Goal: Information Seeking & Learning: Learn about a topic

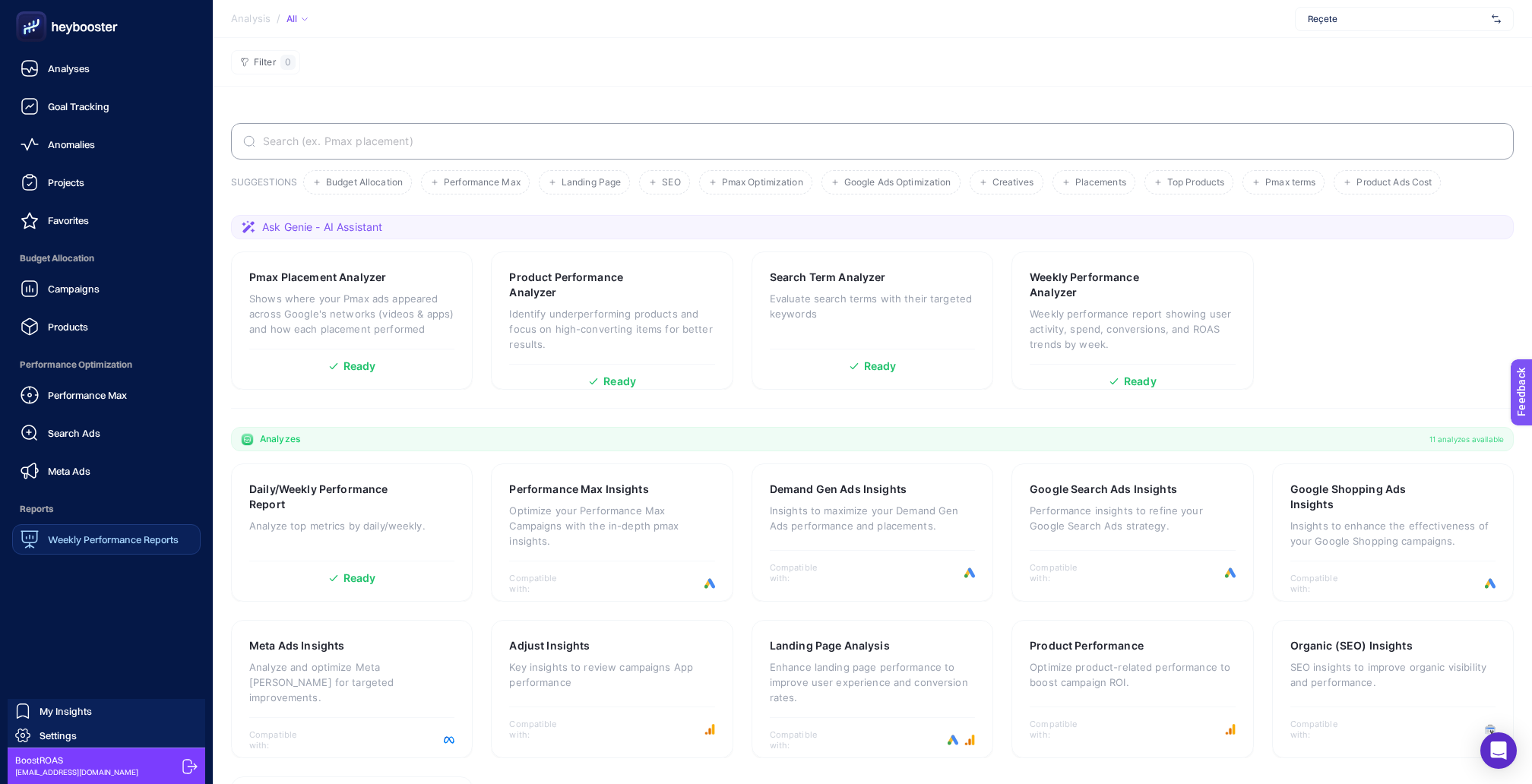
click at [62, 533] on span "Weekly Performance Reports" at bounding box center [113, 539] width 131 height 12
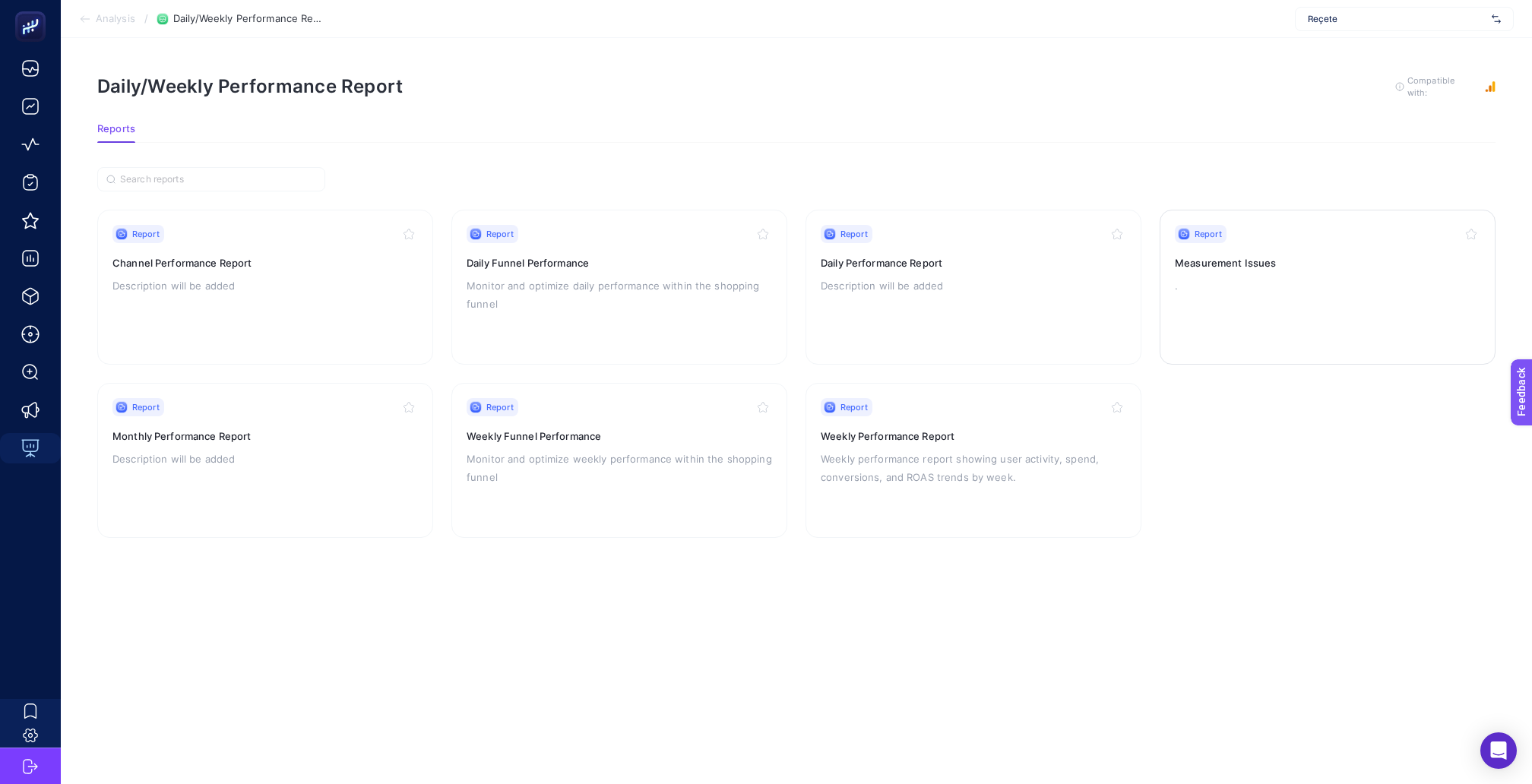
click at [1200, 257] on div "Report Measurement Issues ." at bounding box center [1327, 287] width 306 height 124
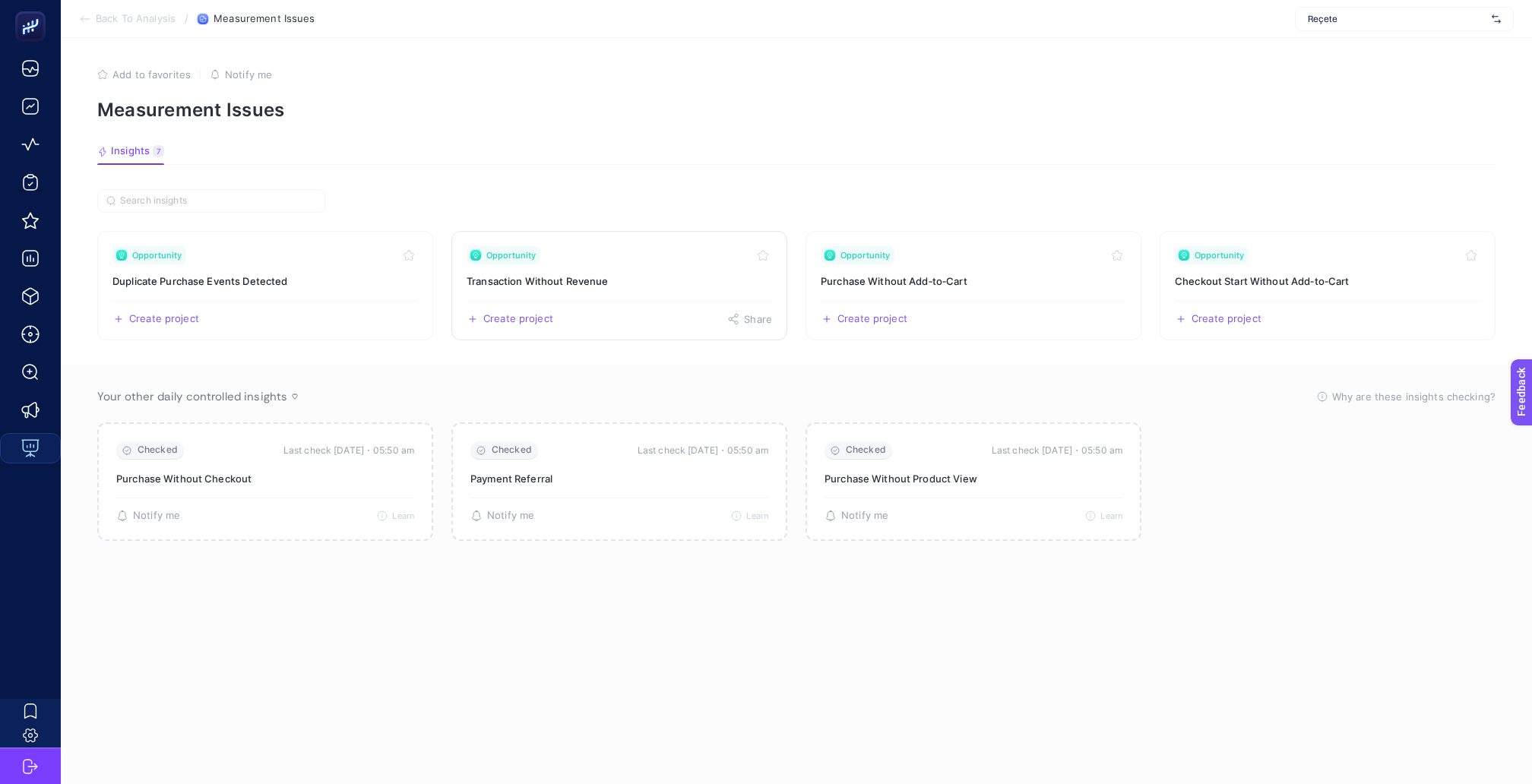
click at [666, 281] on link "Opportunity Transaction Without Revenue Create project Share" at bounding box center [619, 286] width 336 height 110
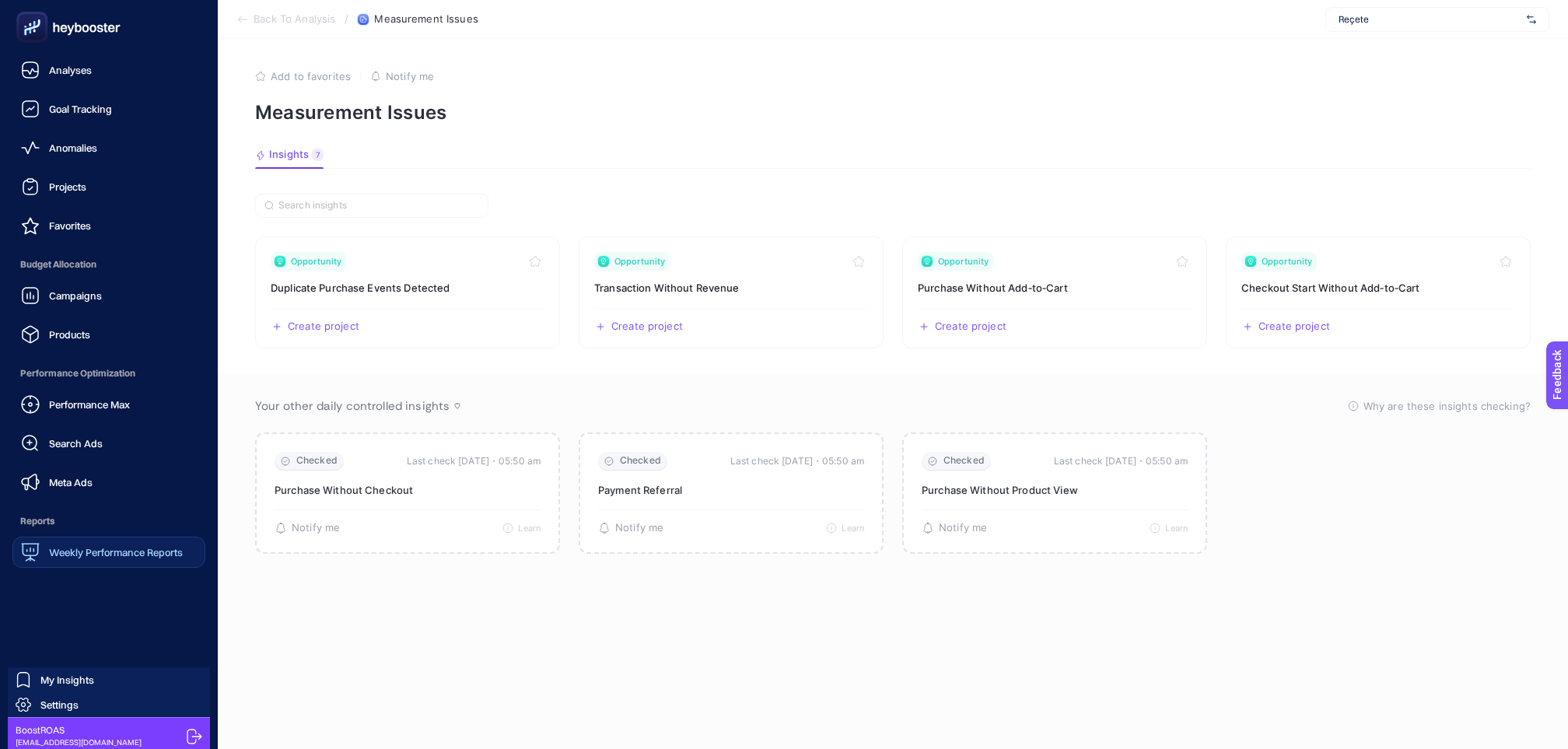
click at [99, 546] on span "Weekly Performance Reports" at bounding box center [116, 552] width 134 height 12
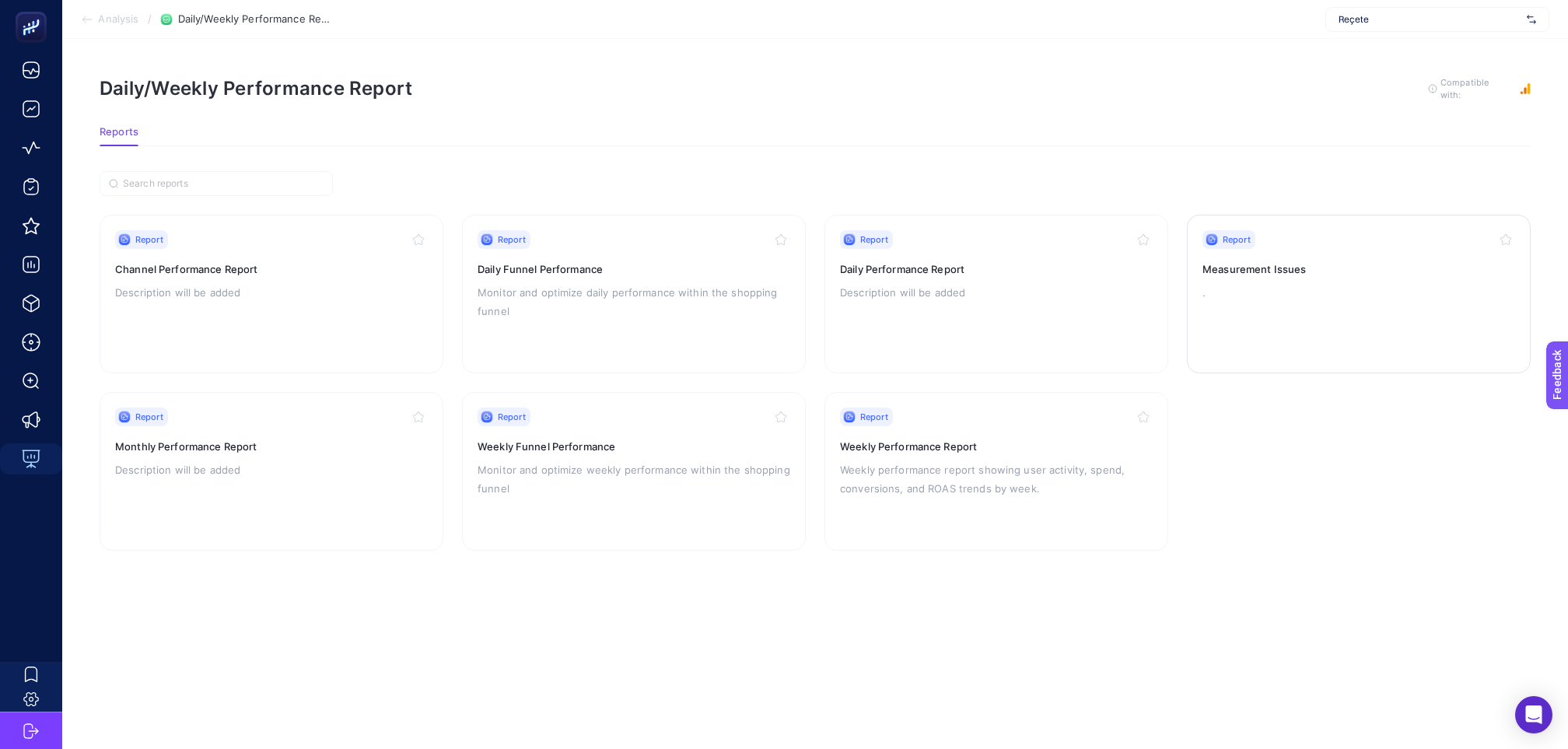
click at [1263, 261] on h3 "Measurement Issues" at bounding box center [1358, 268] width 313 height 16
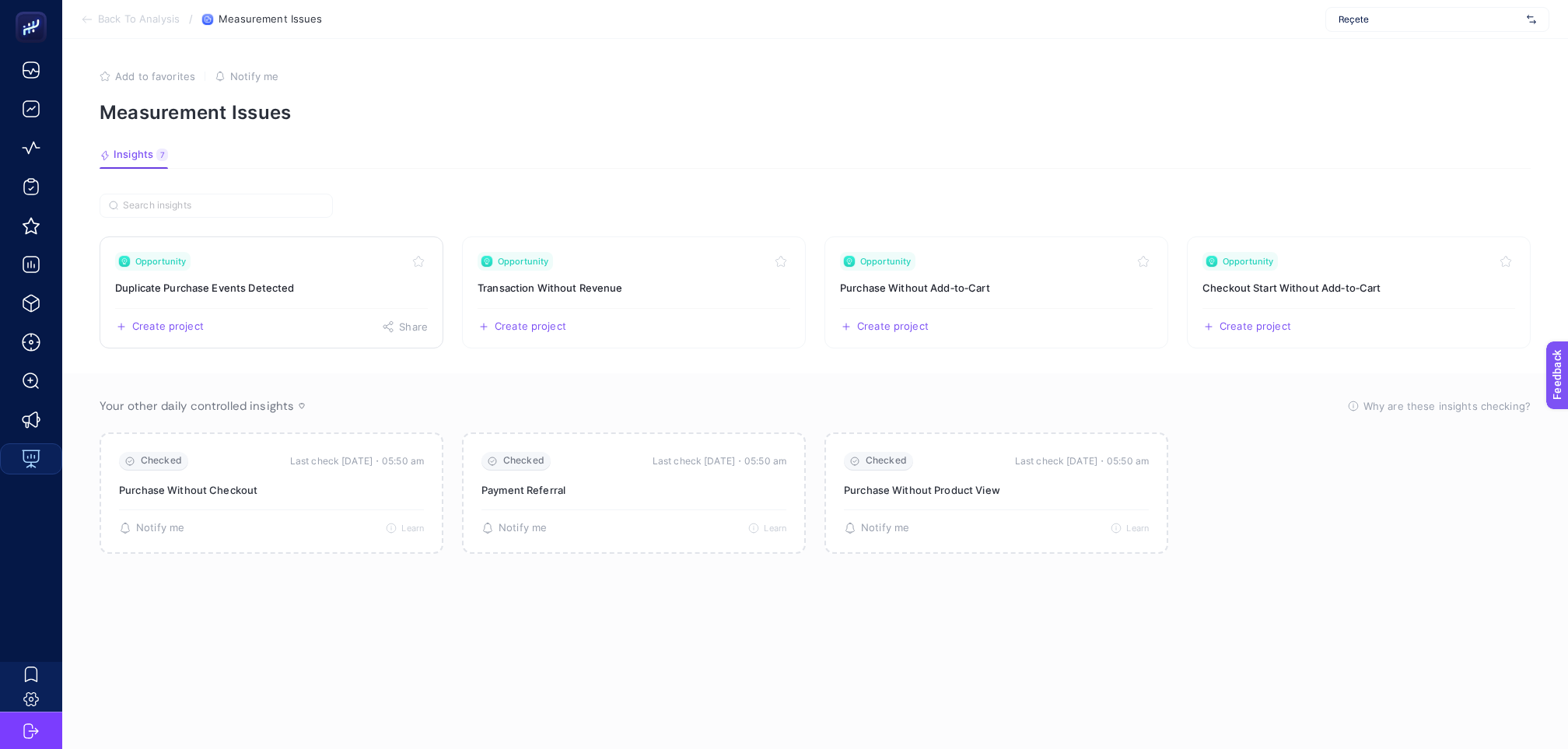
click at [334, 283] on link "Opportunity Duplicate Purchase Events Detected Create project Share" at bounding box center [272, 292] width 343 height 112
click at [549, 263] on link "Opportunity Transaction Without Revenue Create project Share" at bounding box center [633, 292] width 343 height 112
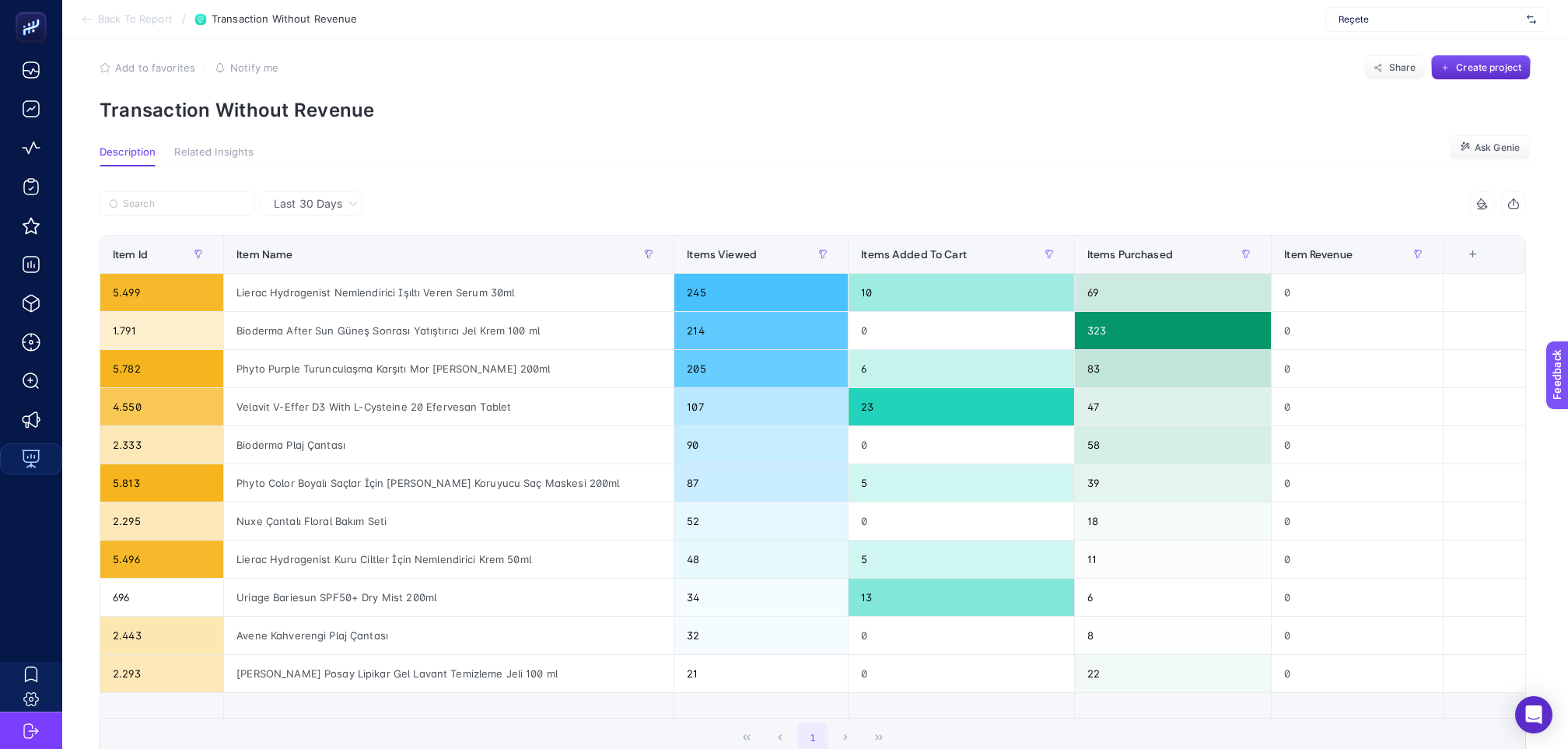
scroll to position [7, 0]
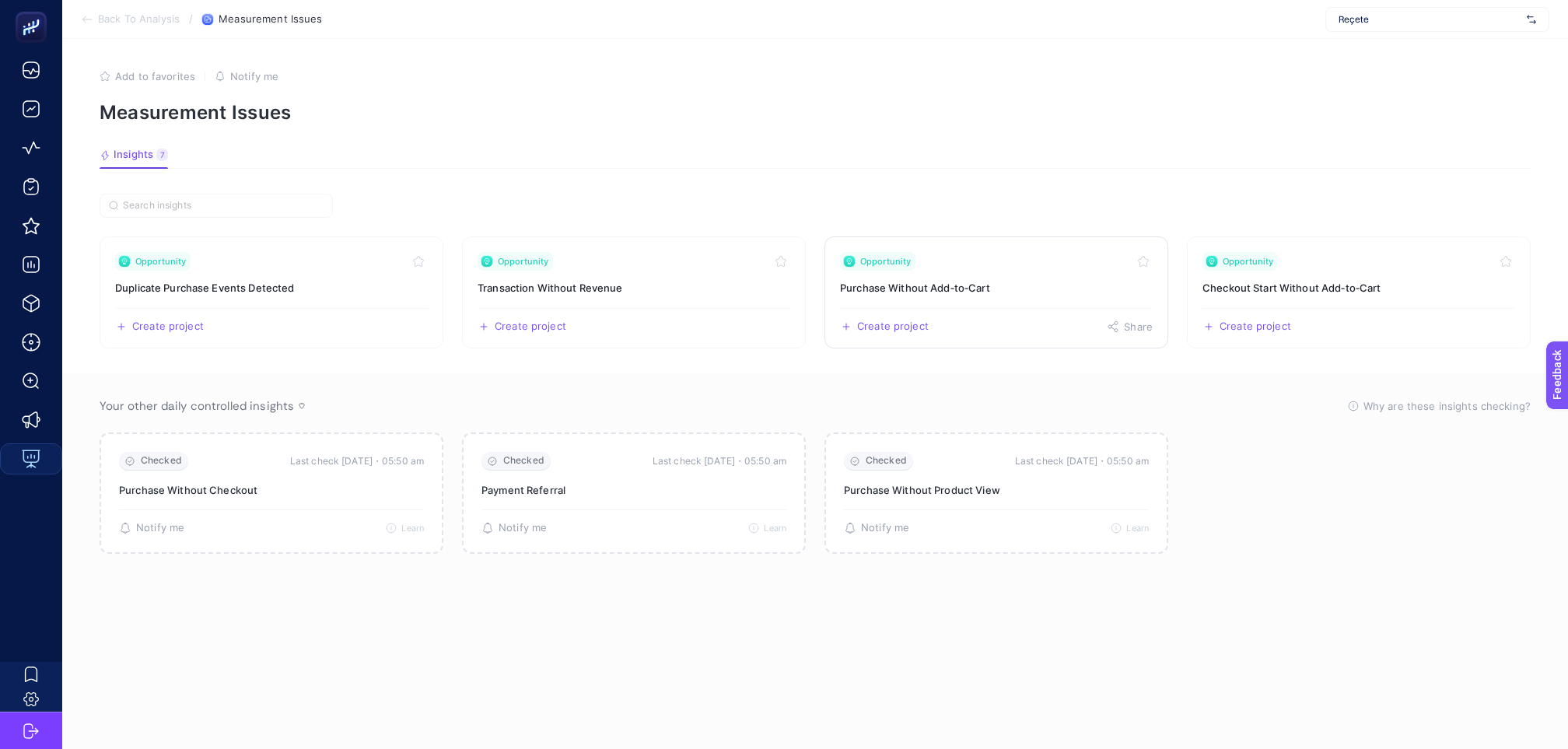
click at [929, 280] on h3 "Purchase Without Add‑to‑Cart" at bounding box center [996, 287] width 313 height 16
click at [1026, 280] on h3 "Purchase Without Add‑to‑Cart" at bounding box center [996, 287] width 313 height 16
click at [1254, 263] on link "Opportunity Checkout Start Without Add‑to‑Cart Create project Share" at bounding box center [1358, 292] width 343 height 112
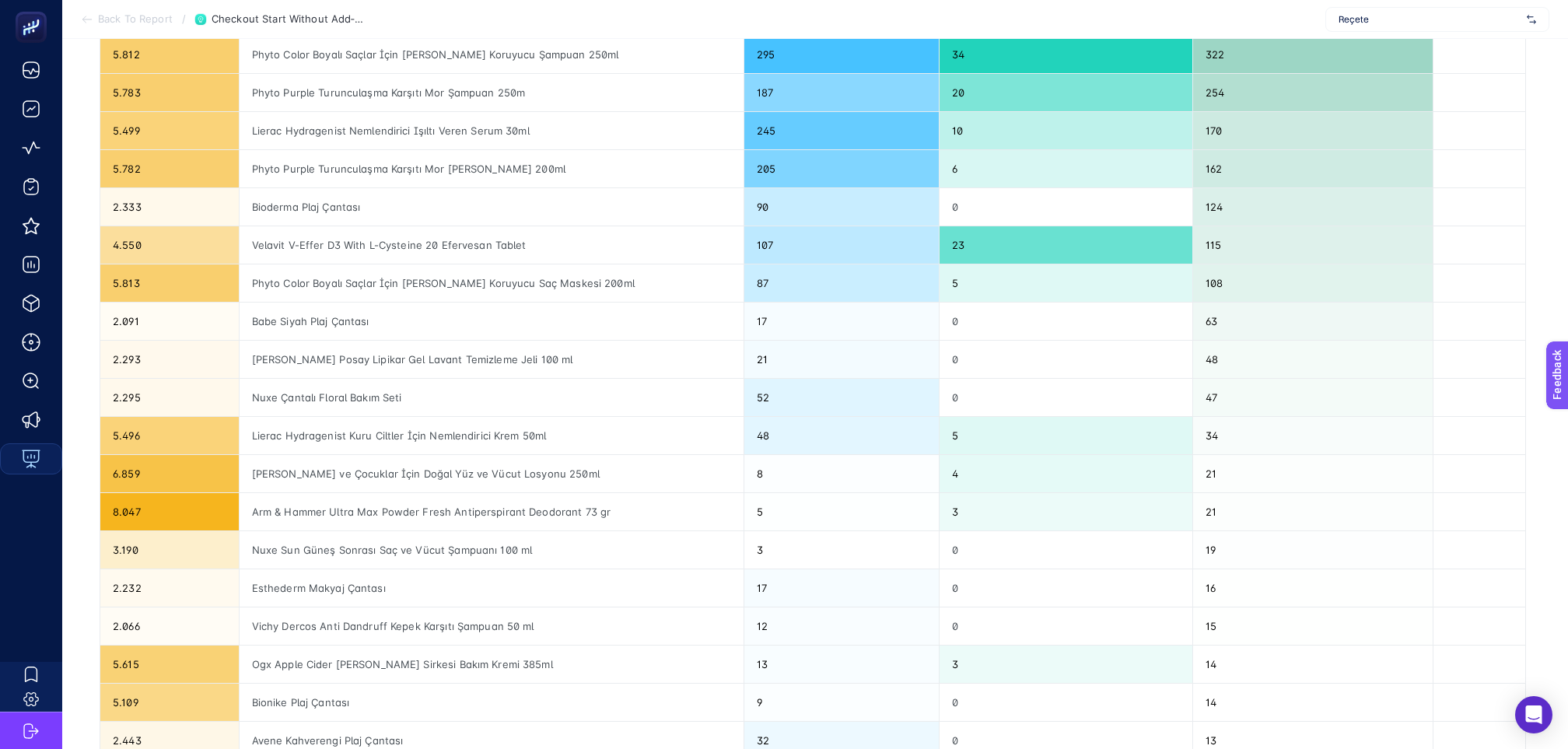
scroll to position [306, 0]
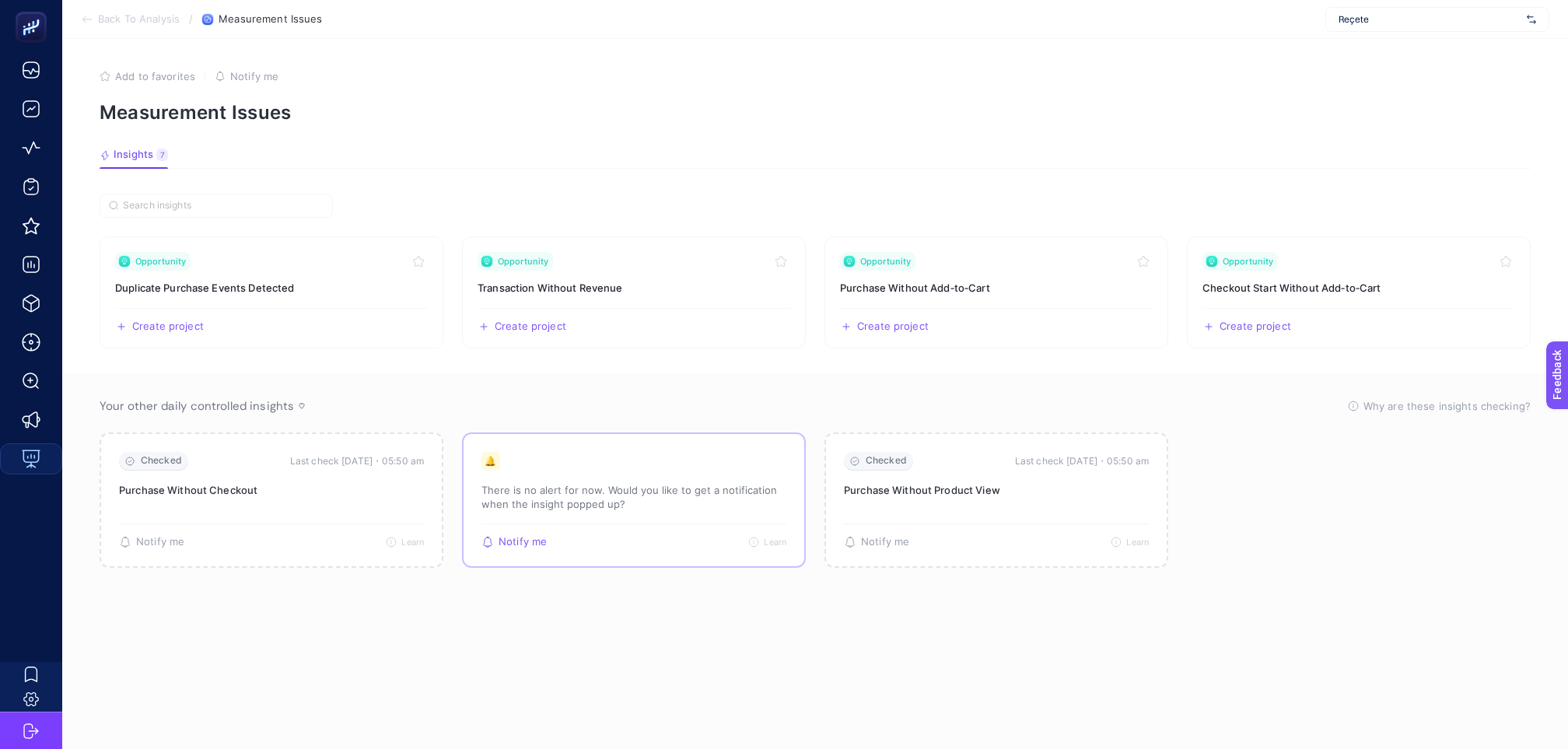
click at [626, 483] on p "There is no alert for now. Would you like to get a notification when the insigh…" at bounding box center [633, 497] width 305 height 28
click at [689, 452] on div "🔔 There is no alert for now. Would you like to get a notification when the insi…" at bounding box center [633, 487] width 305 height 72
click at [519, 536] on span "Notify me" at bounding box center [523, 542] width 48 height 12
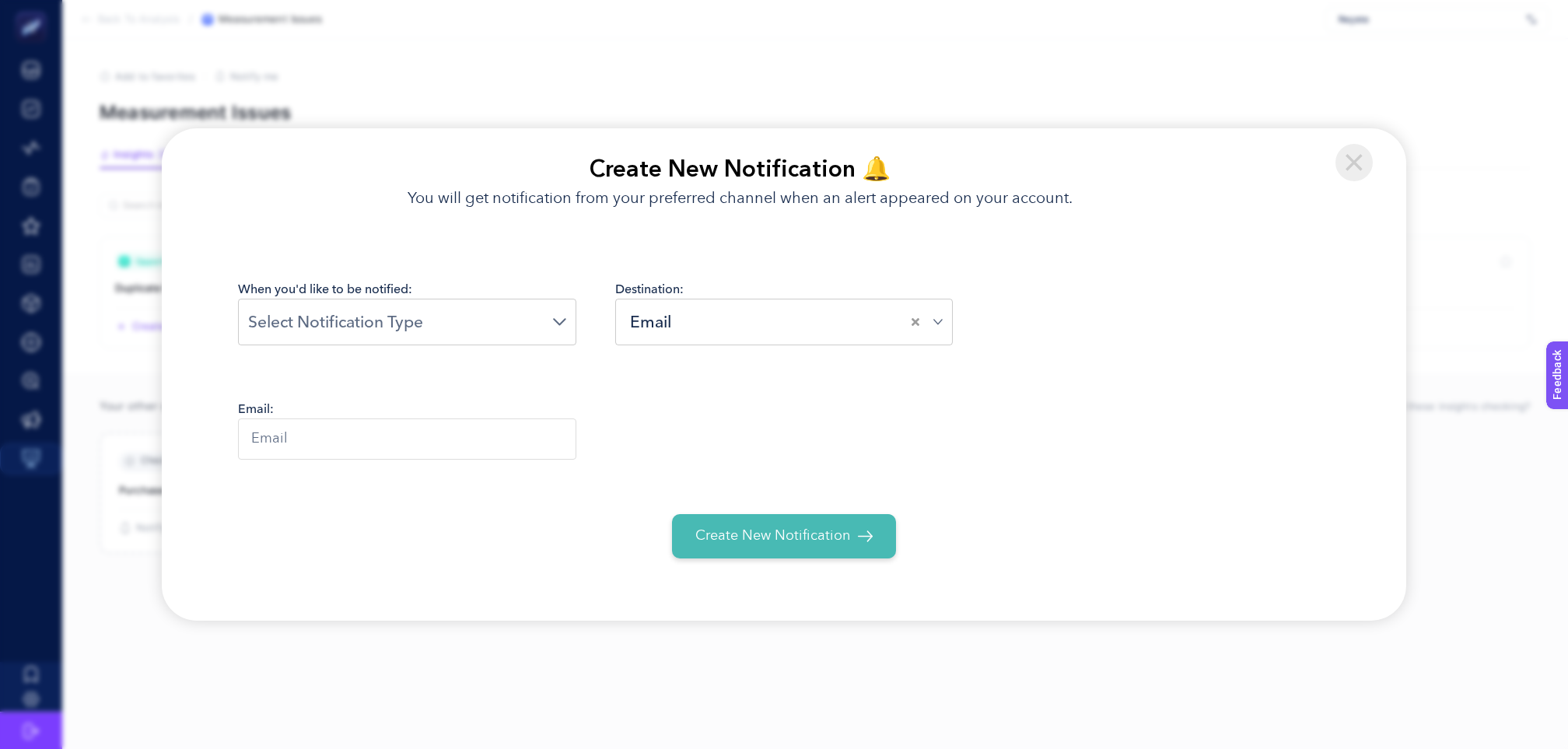
click at [676, 325] on input "Search for option" at bounding box center [793, 321] width 235 height 24
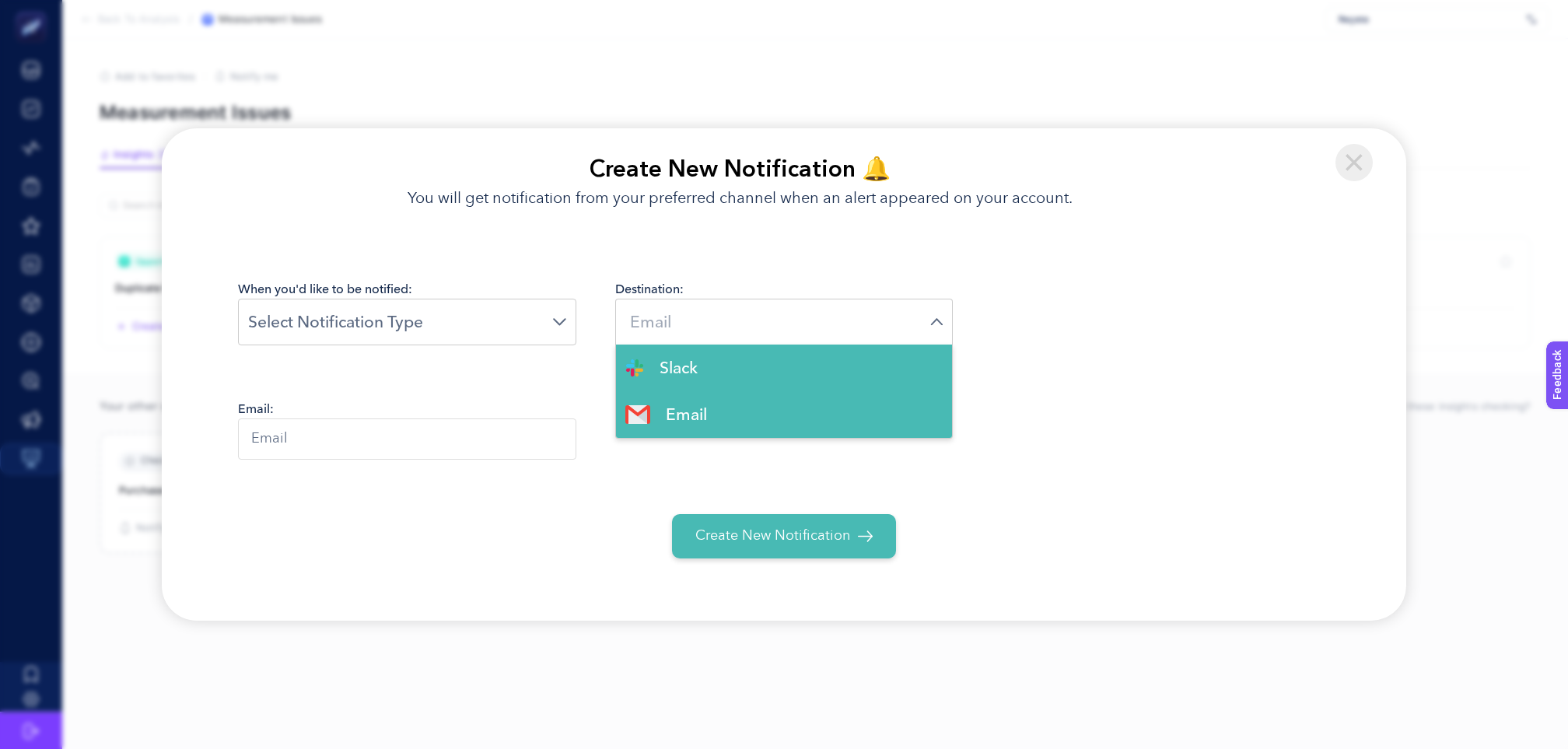
click at [1356, 174] on img at bounding box center [1353, 162] width 37 height 37
